Goal: Transaction & Acquisition: Purchase product/service

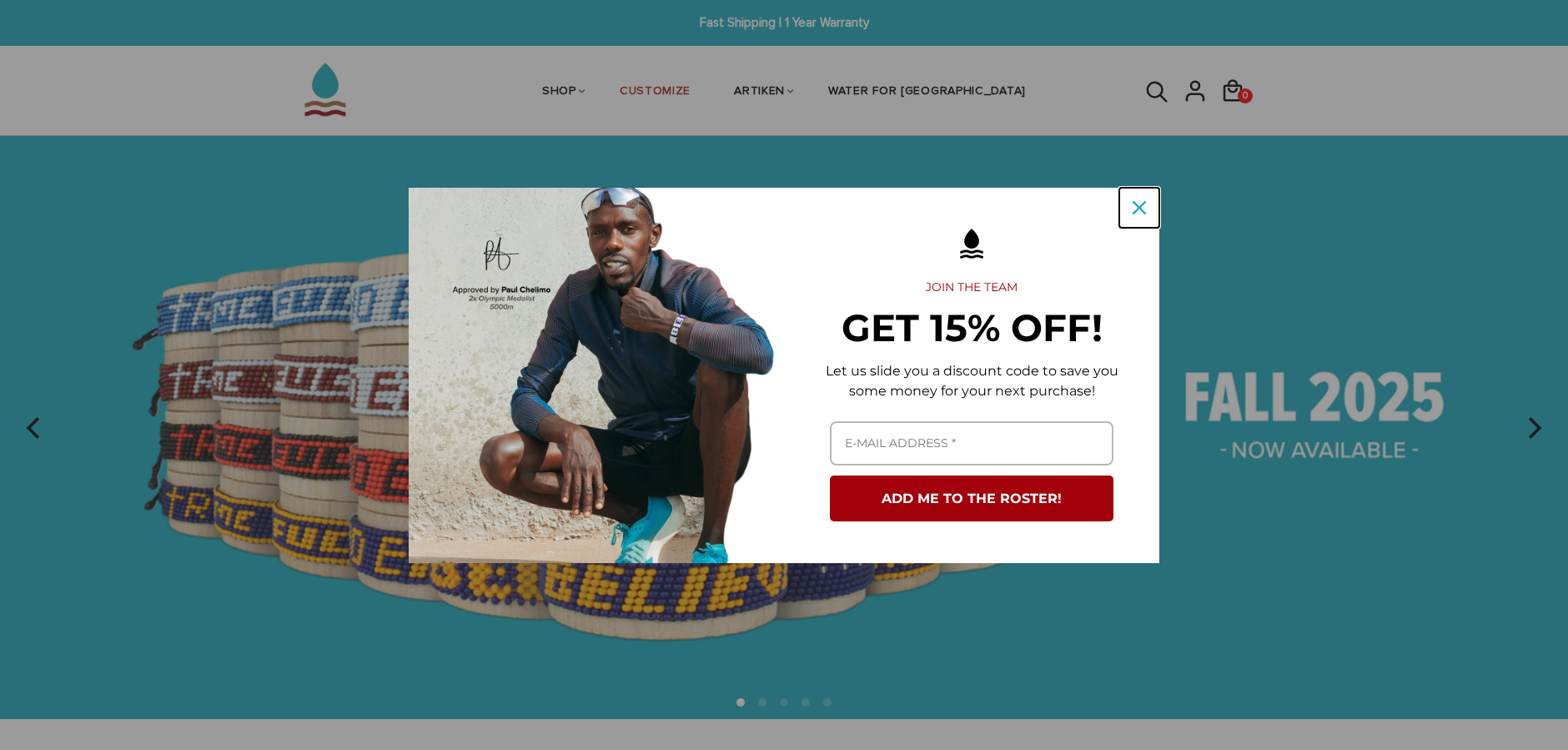
click at [1139, 205] on icon "close icon" at bounding box center [1139, 207] width 13 height 13
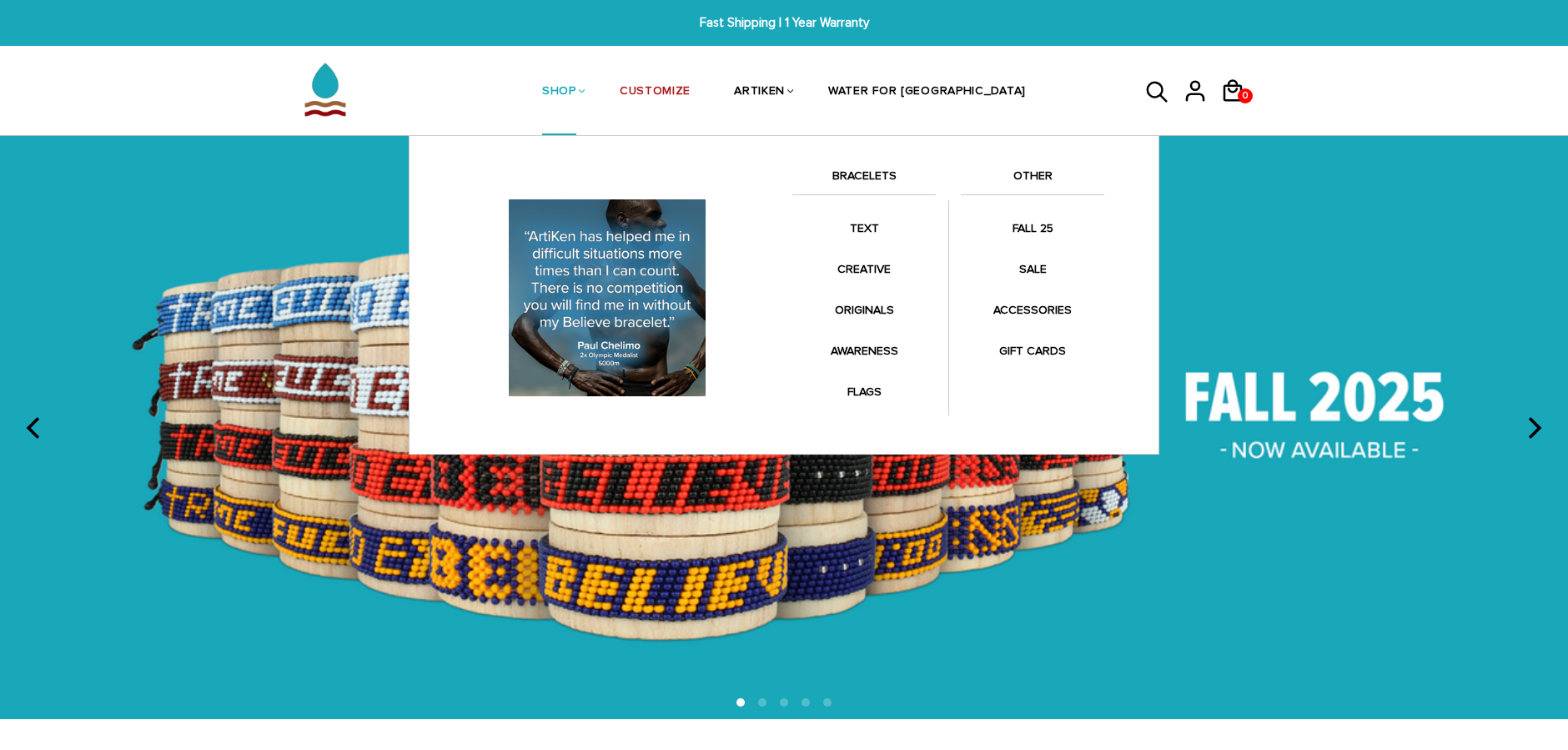
click at [577, 89] on link "SHOP" at bounding box center [559, 92] width 34 height 88
click at [577, 90] on link "SHOP" at bounding box center [559, 92] width 34 height 88
click at [864, 178] on link "BRACELETS" at bounding box center [864, 180] width 143 height 28
click at [877, 169] on link "BRACELETS" at bounding box center [864, 180] width 143 height 28
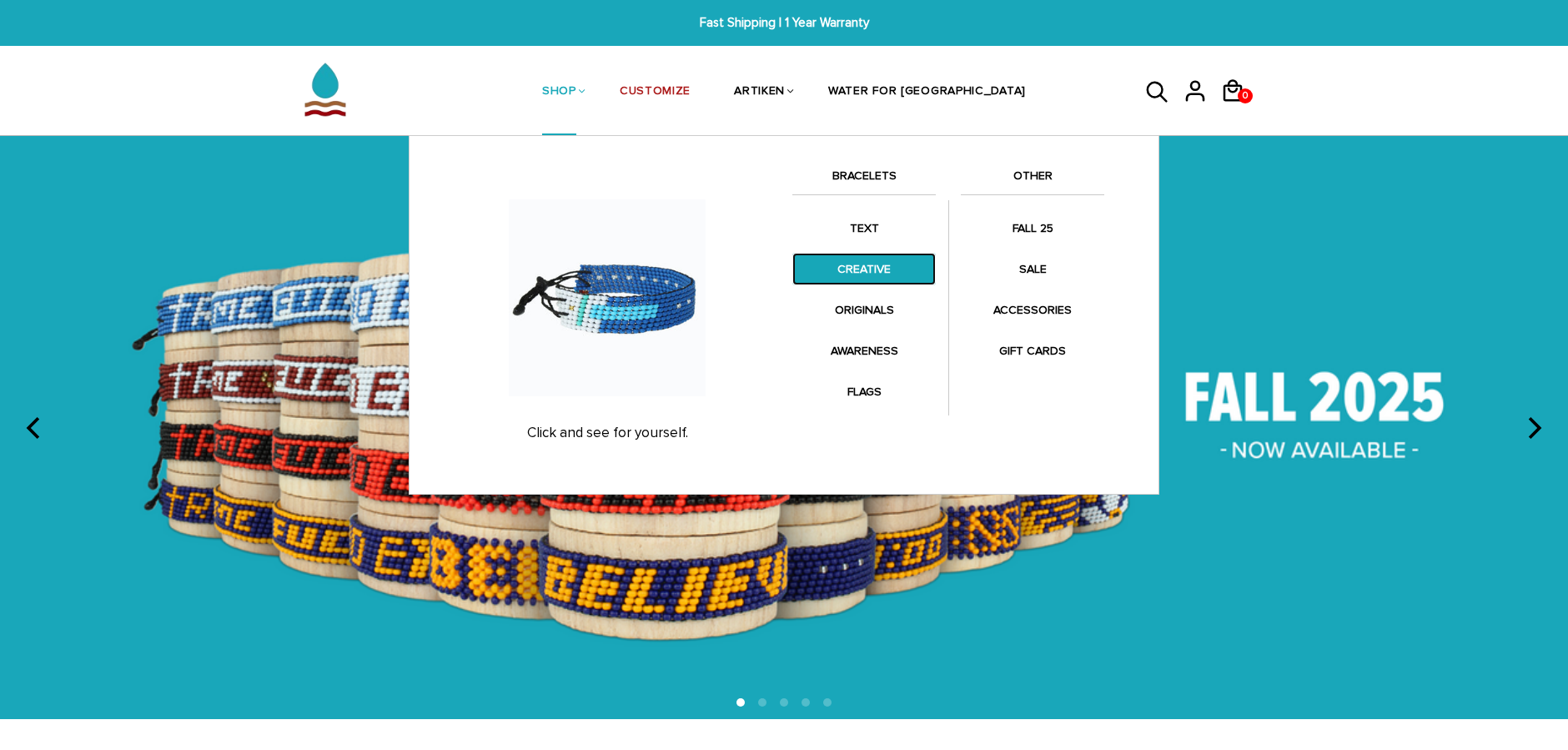
click at [869, 266] on link "CREATIVE" at bounding box center [864, 268] width 143 height 32
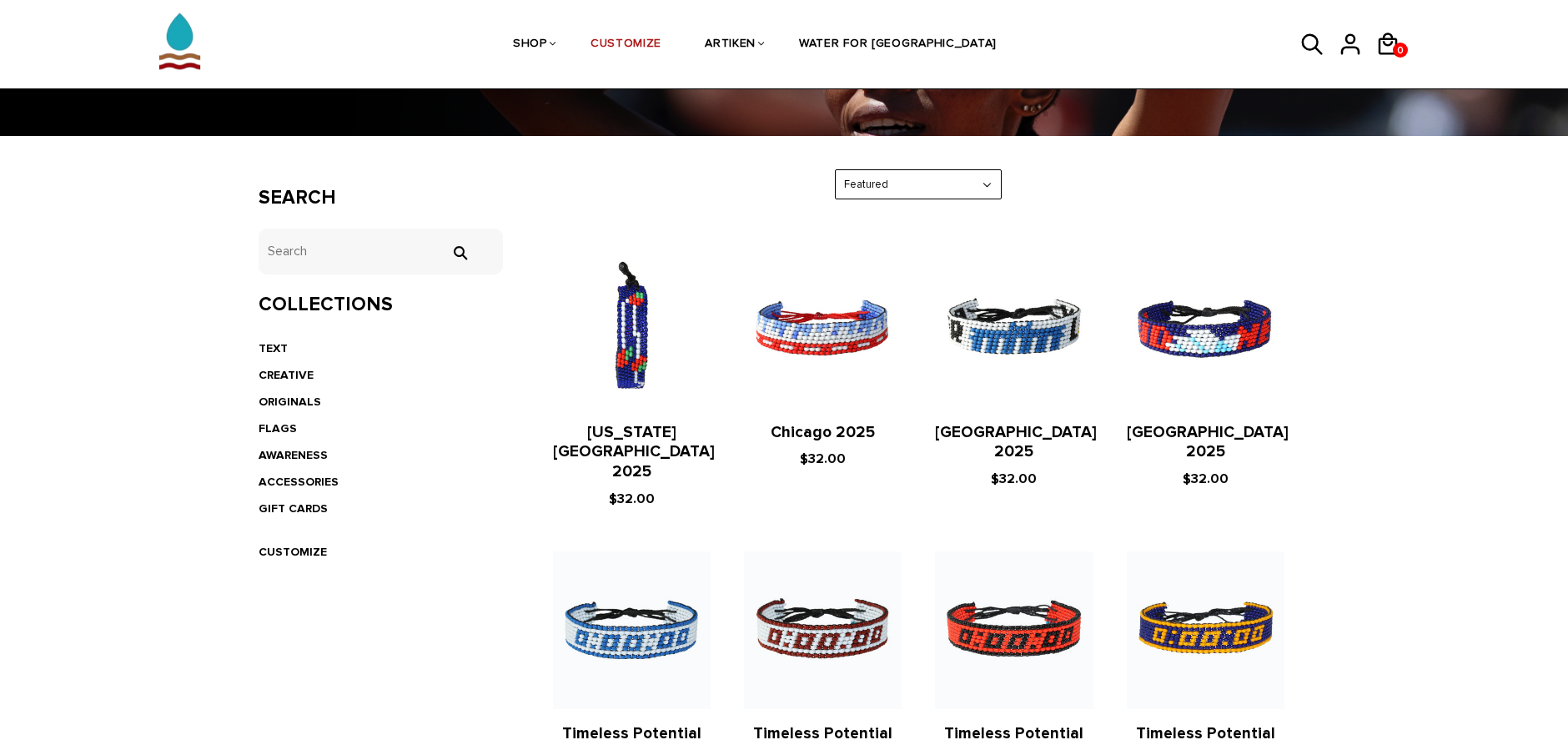
scroll to position [227, 0]
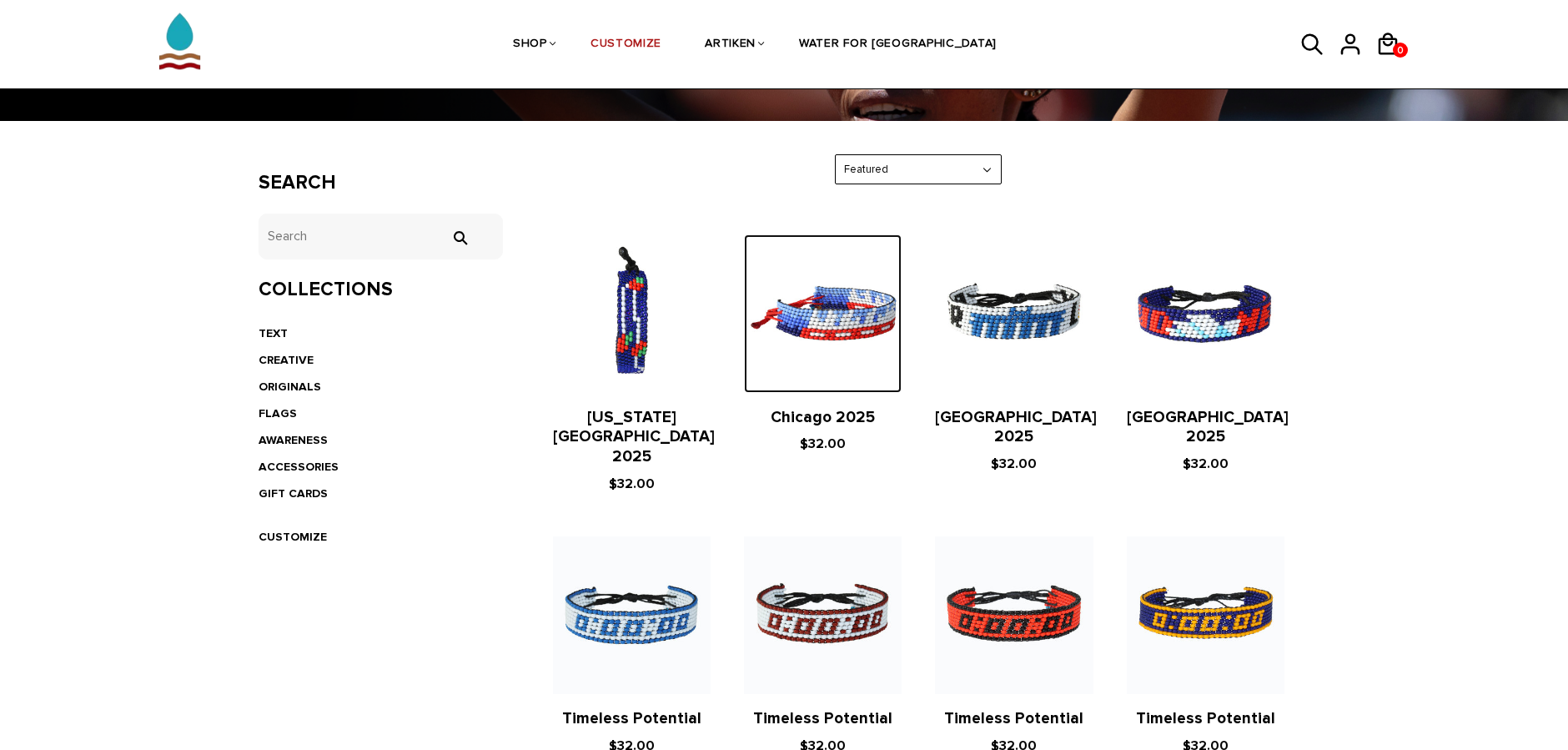
click at [842, 331] on img at bounding box center [822, 313] width 157 height 157
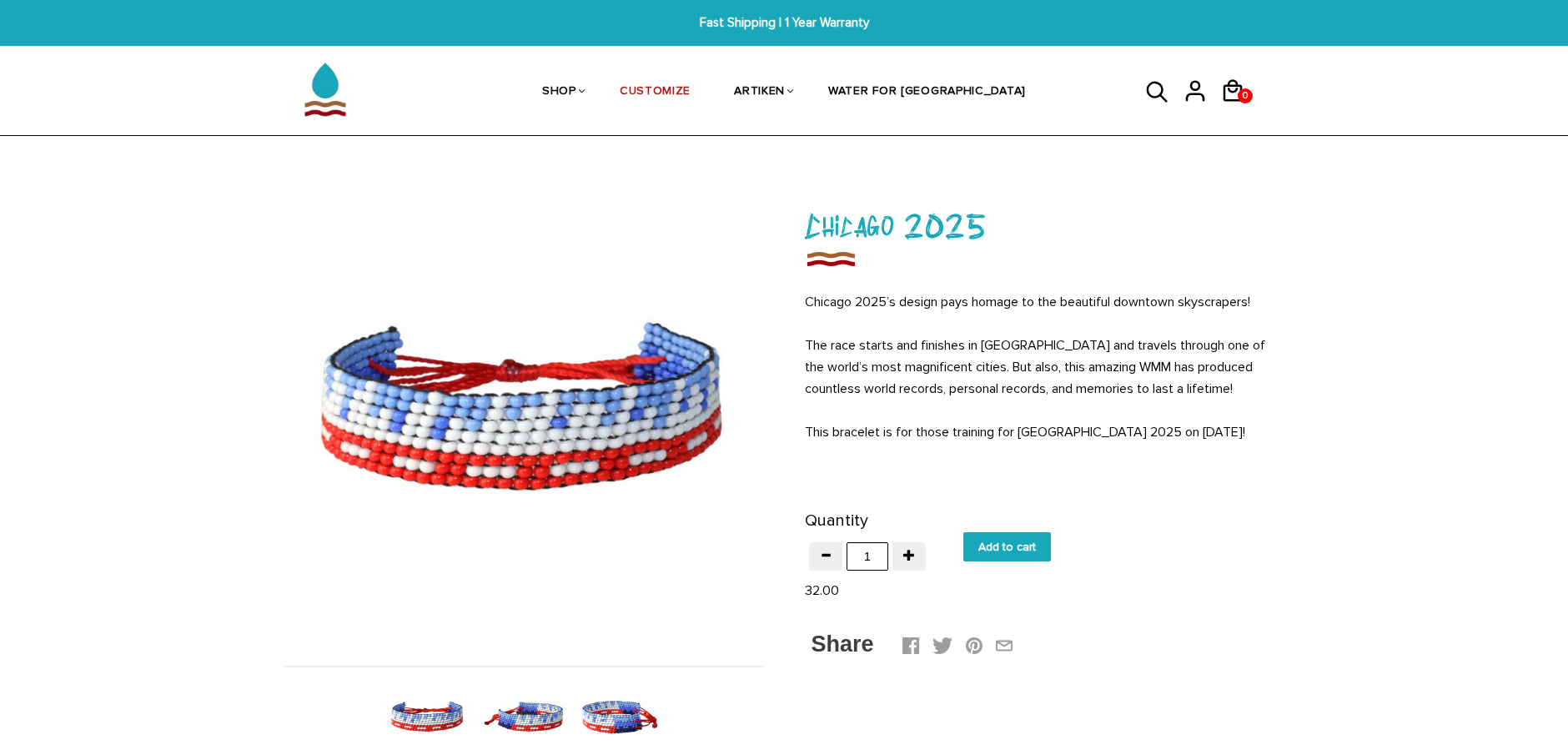
click at [1016, 555] on input "Add to cart" at bounding box center [1007, 546] width 87 height 29
type input "Add to cart"
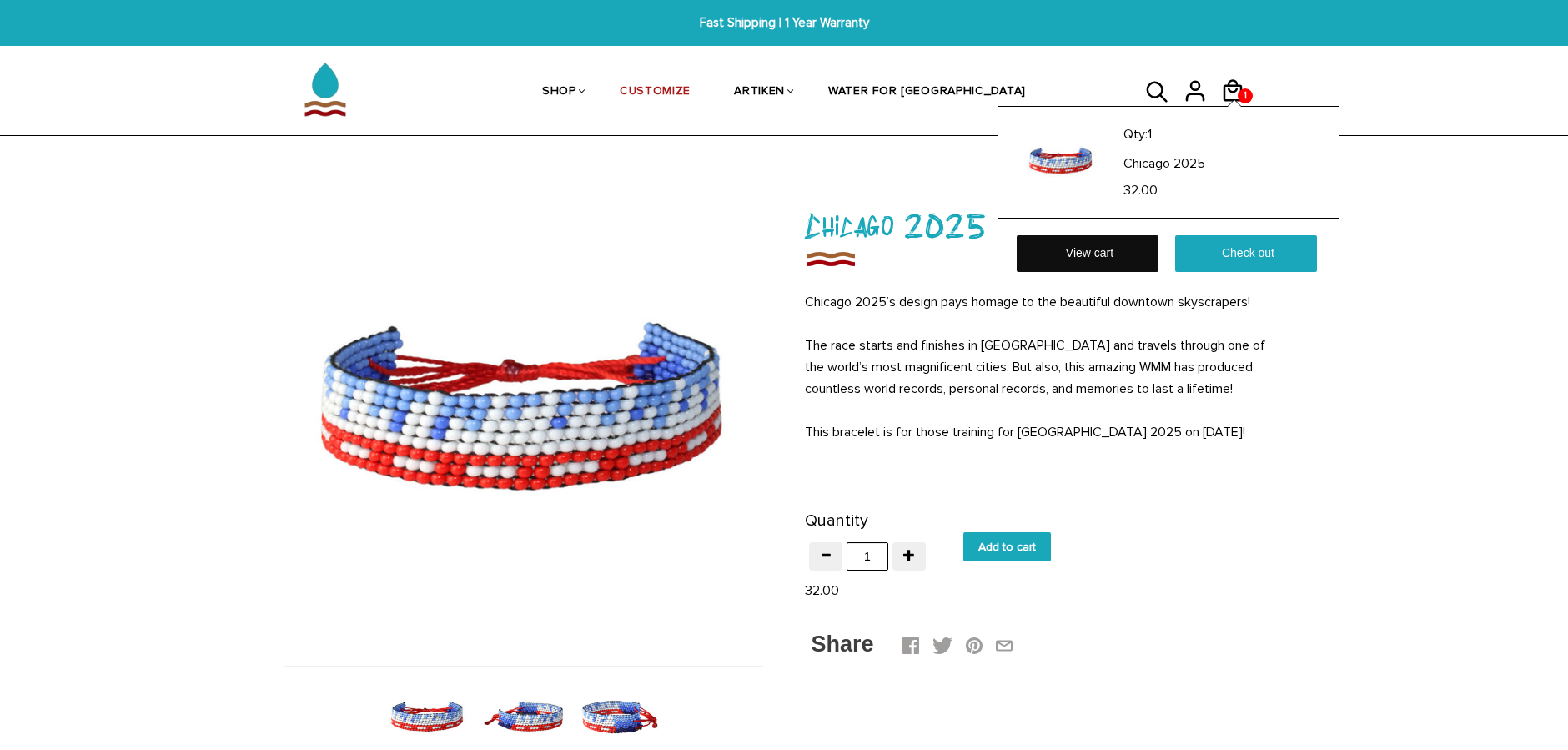
click at [1094, 261] on link "View cart" at bounding box center [1088, 253] width 142 height 37
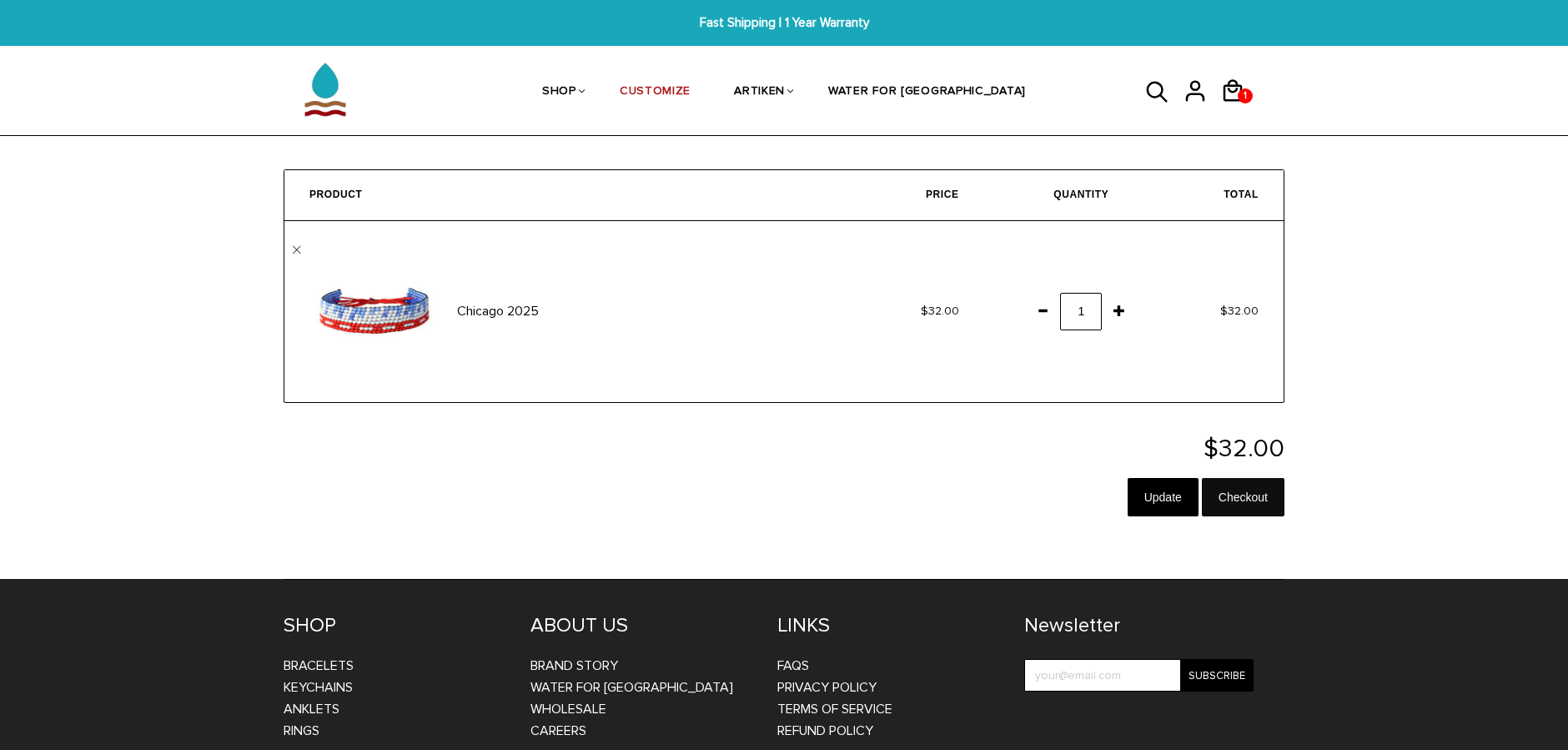
click at [1266, 495] on input "Checkout" at bounding box center [1243, 497] width 82 height 38
